Goal: Task Accomplishment & Management: Use online tool/utility

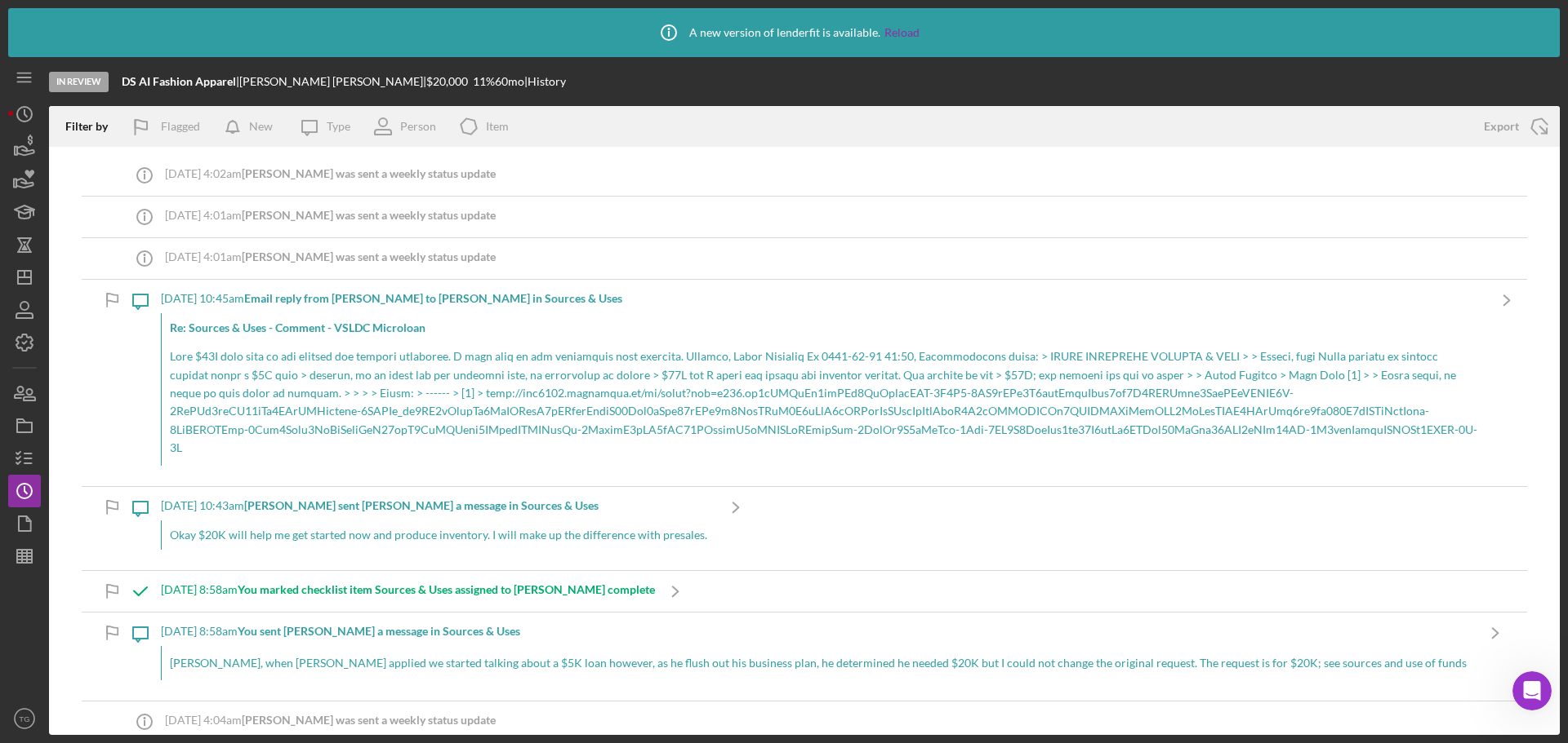
scroll to position [82, 0]
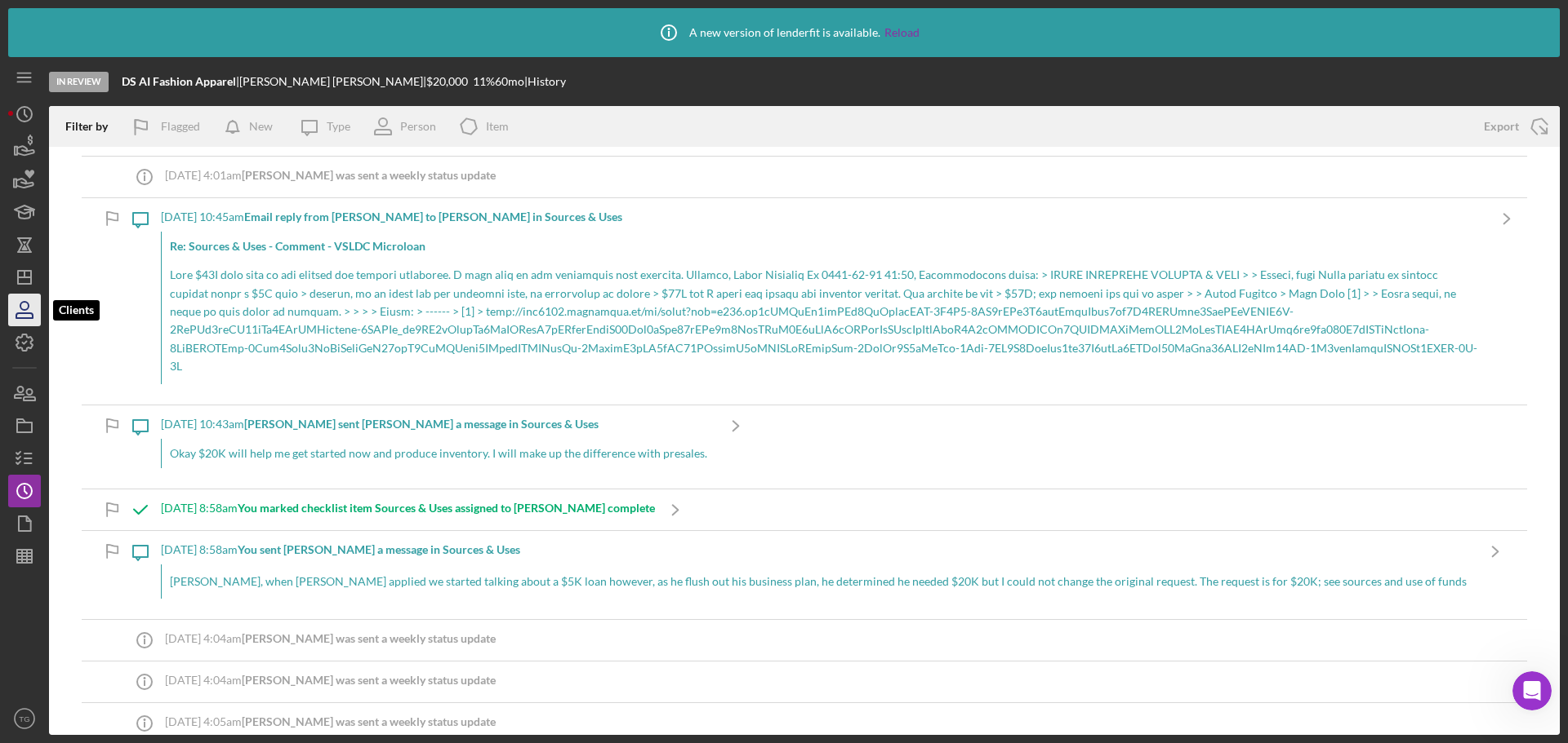
click at [26, 303] on icon "button" at bounding box center [25, 306] width 8 height 8
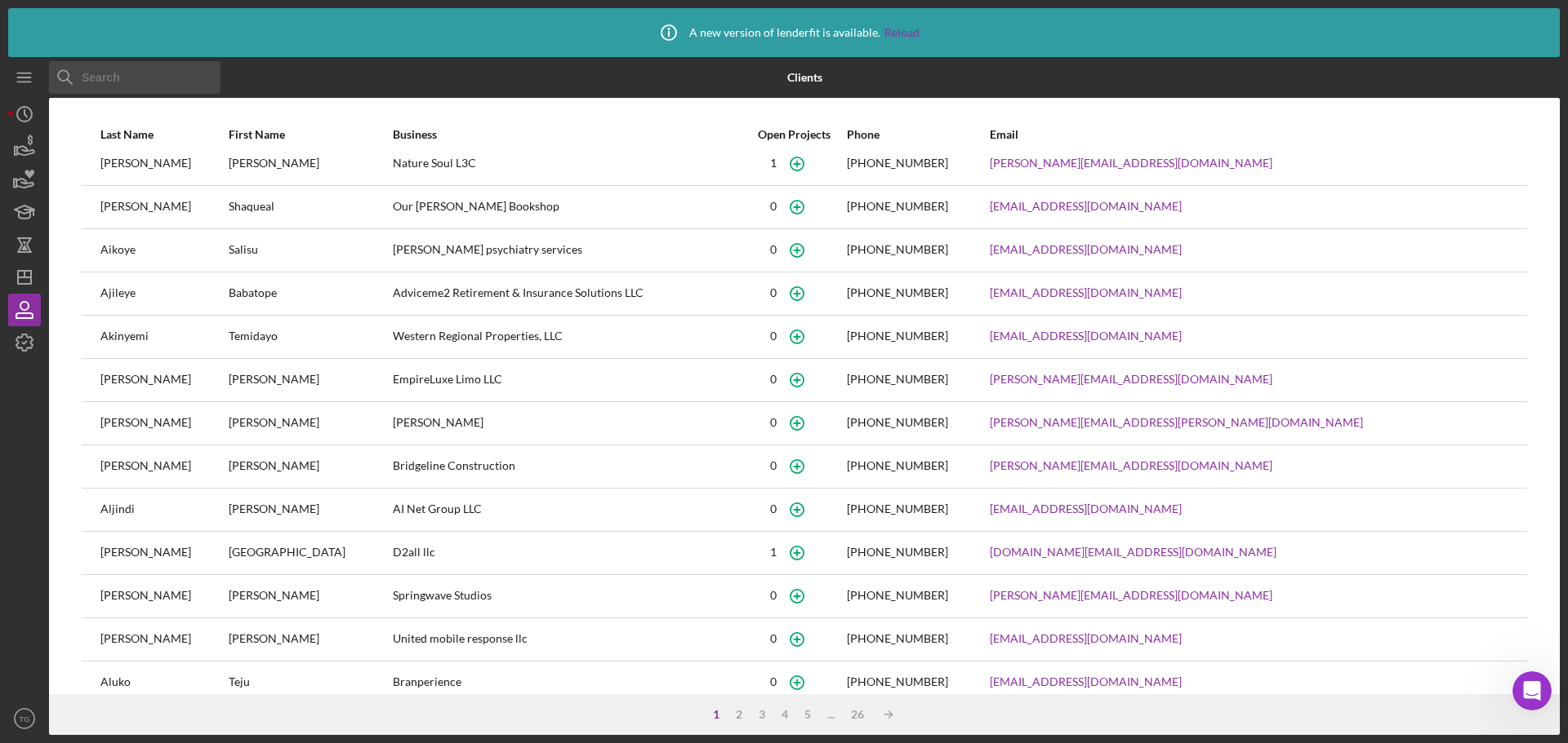
scroll to position [82, 0]
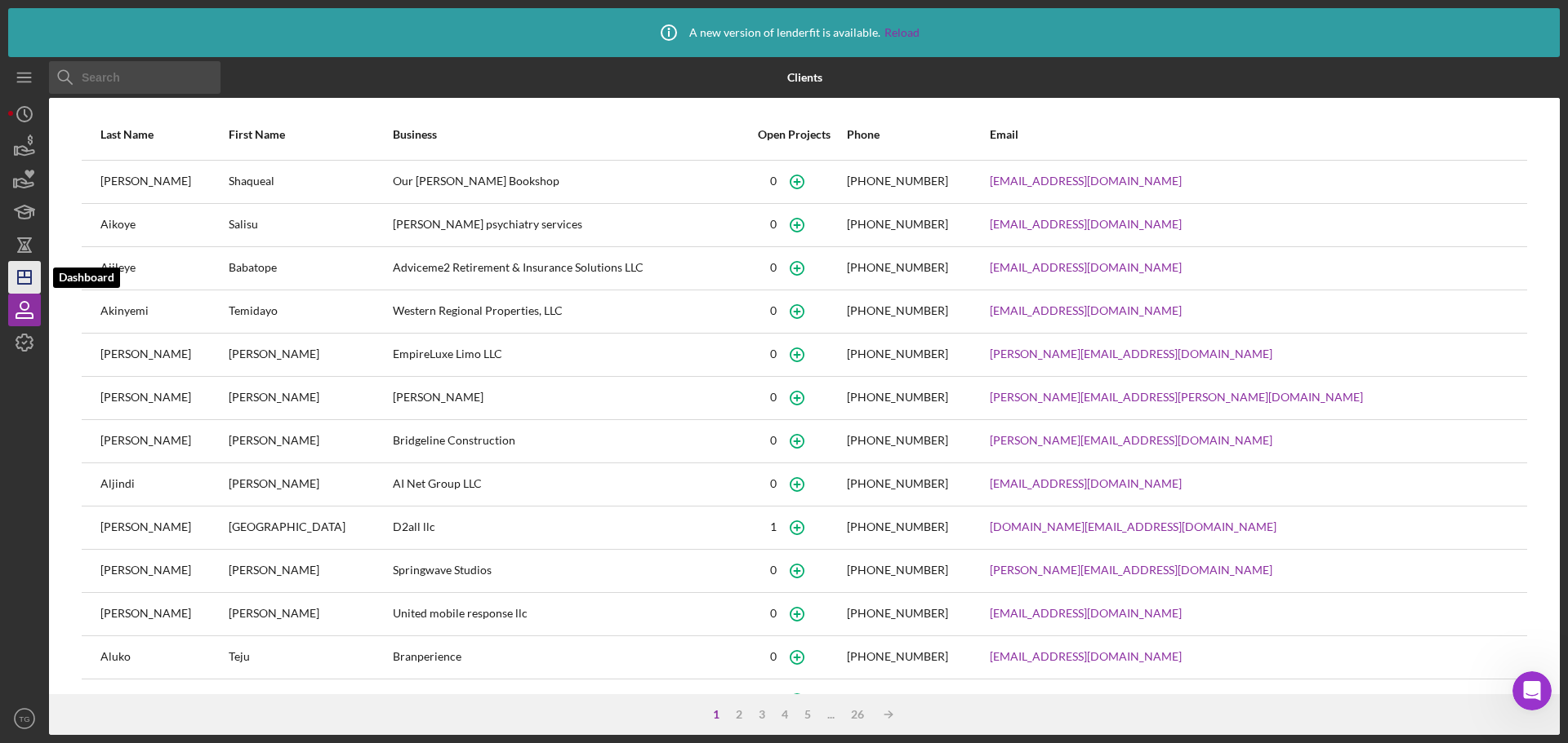
click at [30, 276] on polygon "button" at bounding box center [25, 277] width 13 height 13
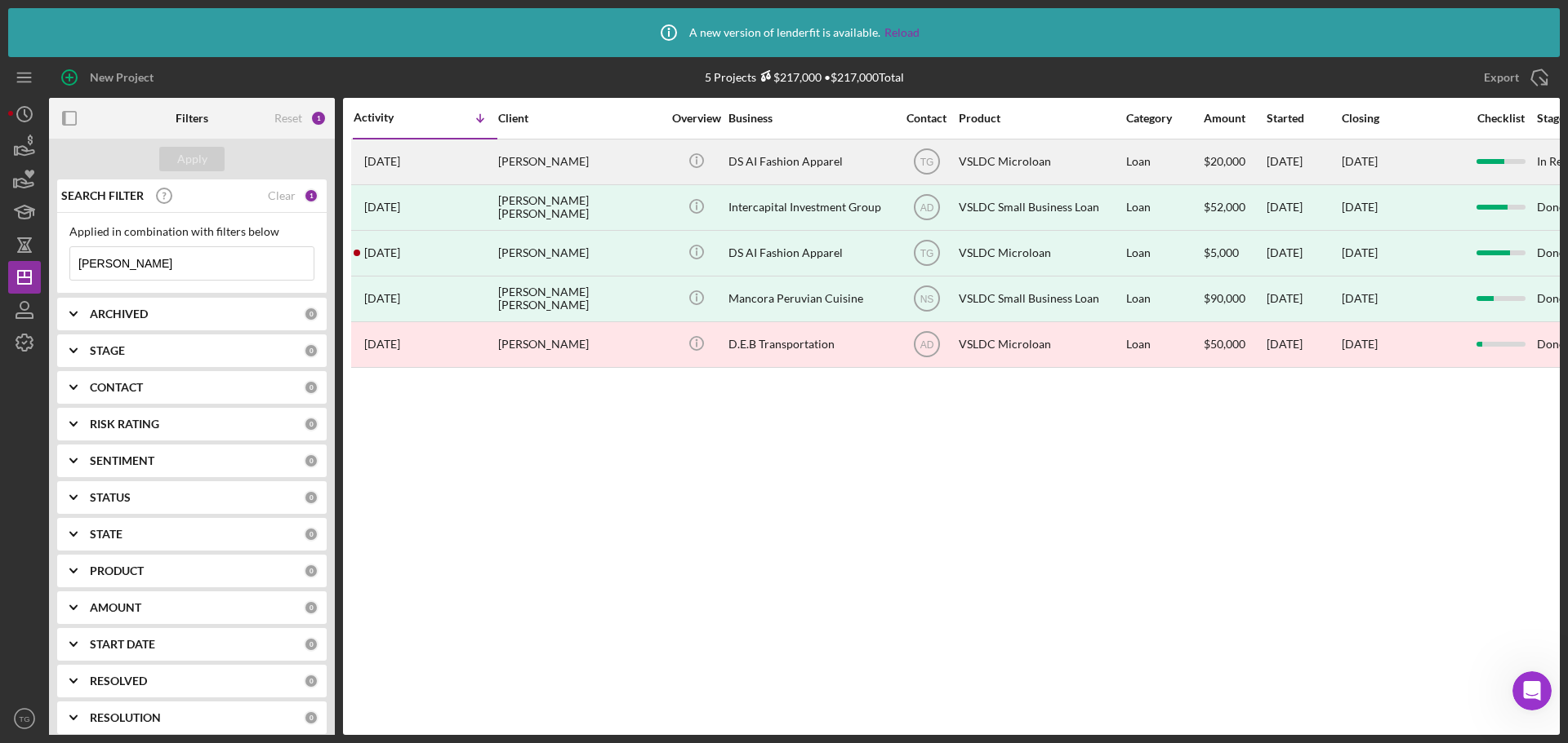
click at [575, 168] on div "[PERSON_NAME]" at bounding box center [579, 162] width 163 height 43
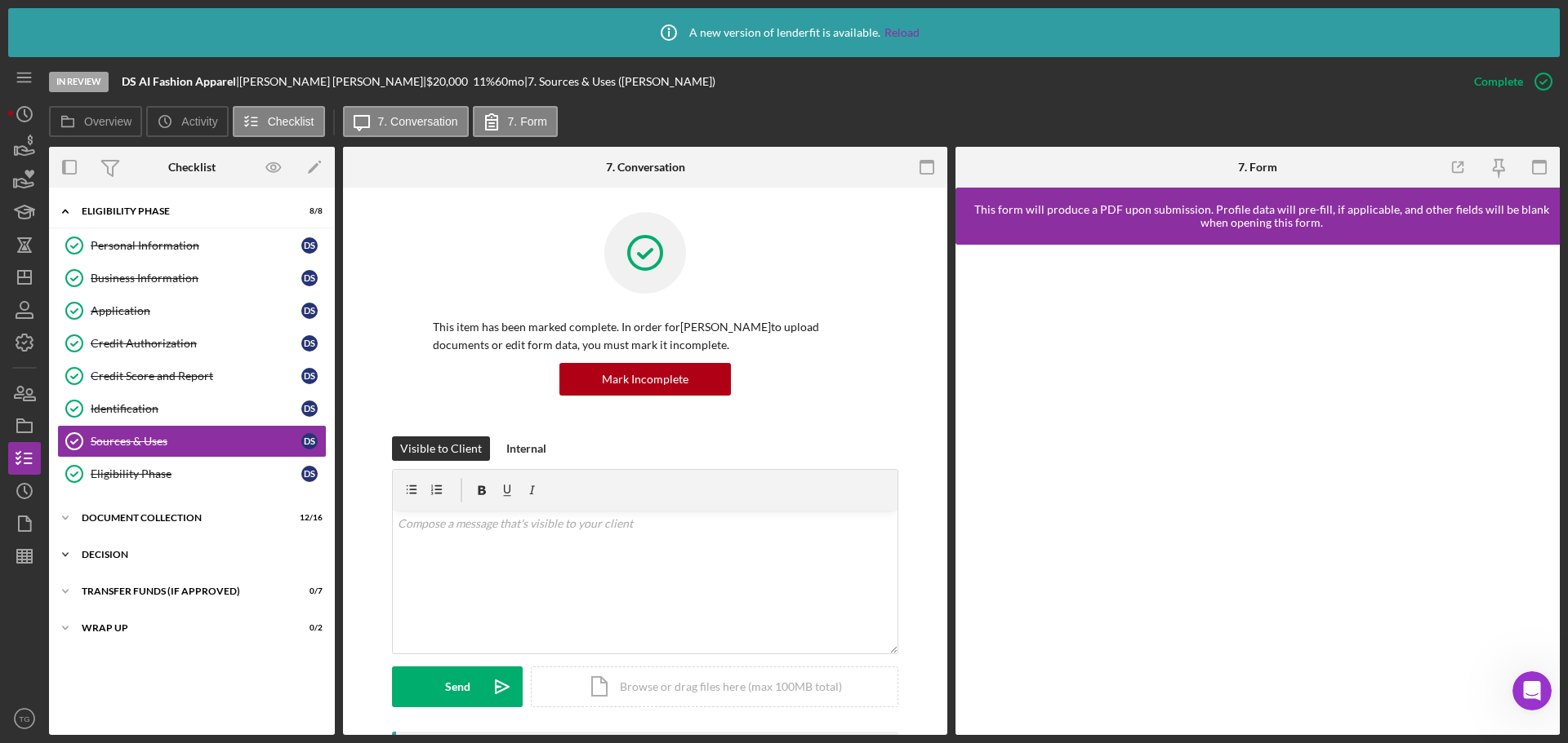
click at [114, 552] on div "Decision" at bounding box center [198, 555] width 233 height 10
click at [522, 533] on p at bounding box center [645, 524] width 495 height 18
